Goal: Understand process/instructions

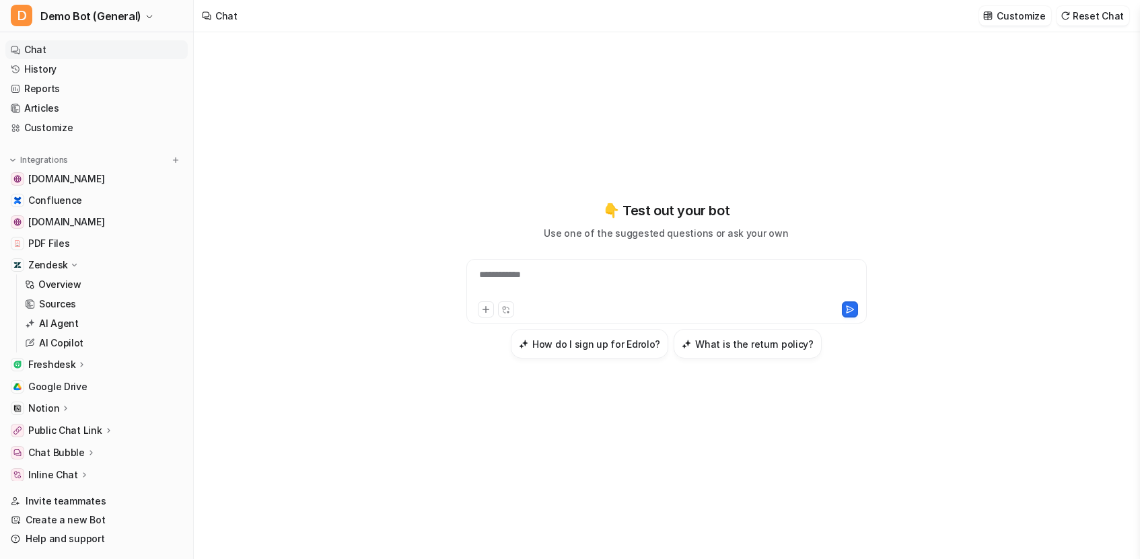
click at [71, 290] on p "Overview" at bounding box center [59, 284] width 43 height 13
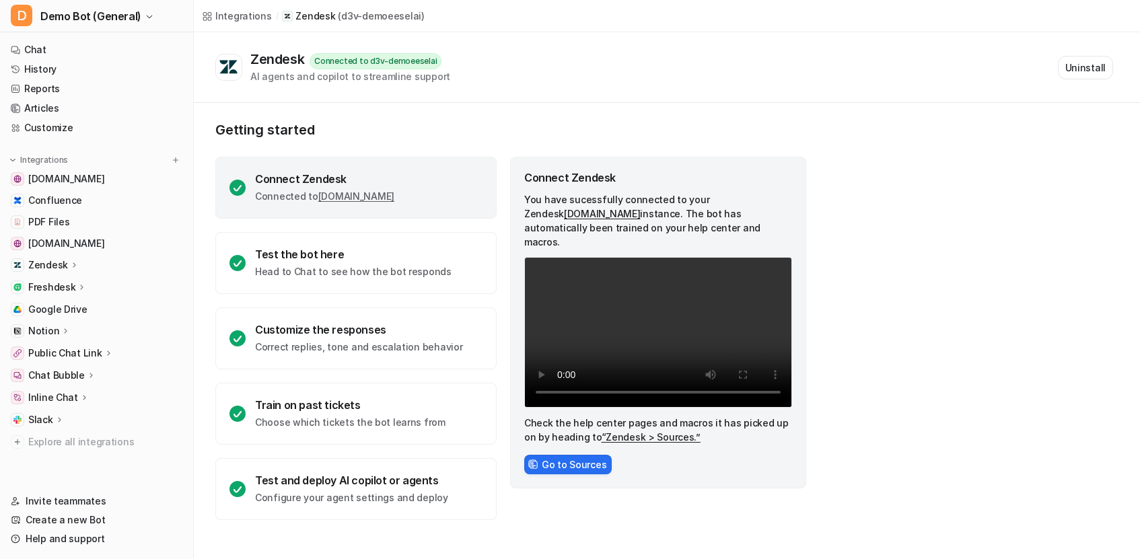
click at [880, 305] on div "Getting started Connect Zendesk Connected to [DOMAIN_NAME] Test the bot here He…" at bounding box center [667, 321] width 946 height 436
click at [880, 305] on div "Getting started Connect Zendesk Connected to d3v-demoeeselai.zendesk.com Test t…" at bounding box center [667, 321] width 946 height 436
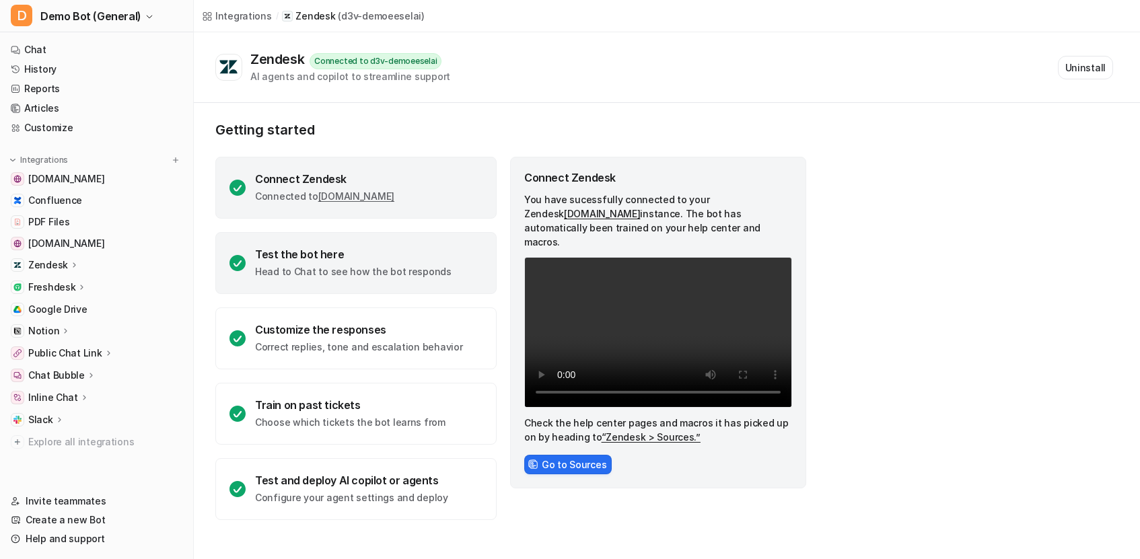
click at [345, 270] on p "Head to Chat to see how the bot responds" at bounding box center [353, 271] width 196 height 13
